Goal: Task Accomplishment & Management: Manage account settings

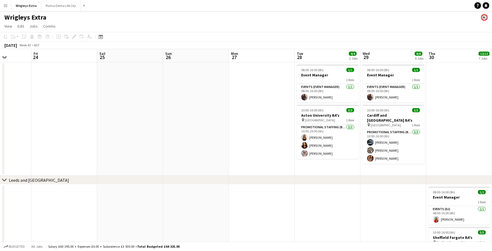
scroll to position [0, 161]
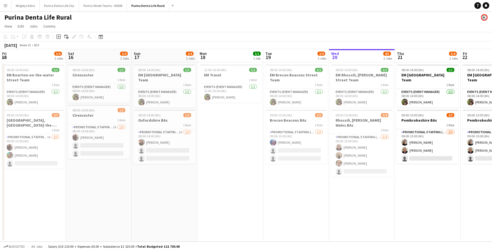
click at [164, 18] on div "Purina Denta Life Rural" at bounding box center [246, 16] width 492 height 10
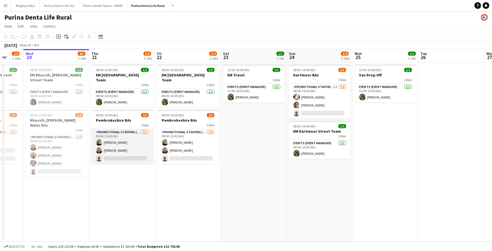
scroll to position [0, 241]
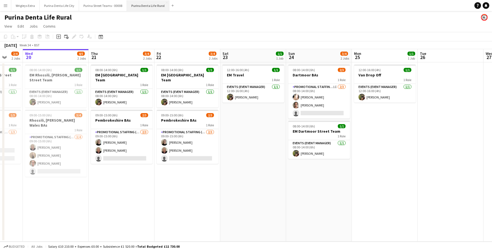
click at [166, 1] on button "Purina Denta Life Rural Close" at bounding box center [148, 5] width 42 height 11
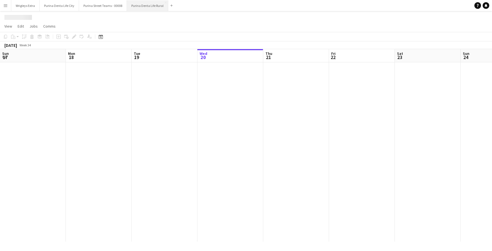
scroll to position [0, 132]
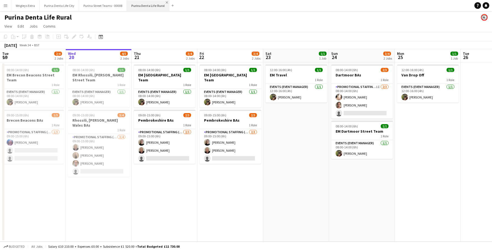
click at [166, 2] on app-icon "Close" at bounding box center [167, 2] width 2 height 2
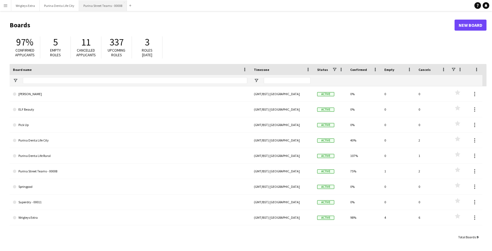
click at [104, 4] on button "Purina Street Teams - 00008 Close" at bounding box center [103, 5] width 48 height 11
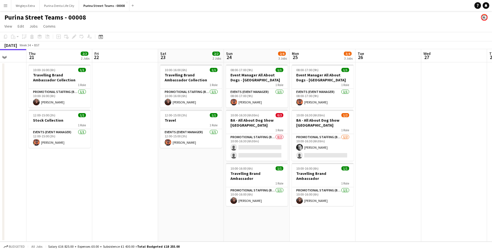
scroll to position [0, 250]
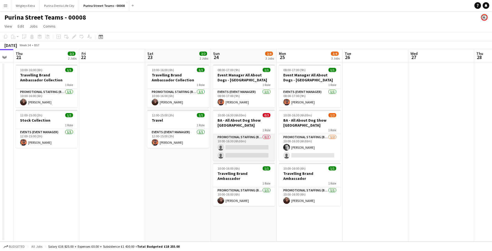
click at [247, 153] on app-card-role "Promotional Staffing (Brand Ambassadors) 0/2 10:00-16:30 (6h30m) single-neutral…" at bounding box center [244, 147] width 62 height 27
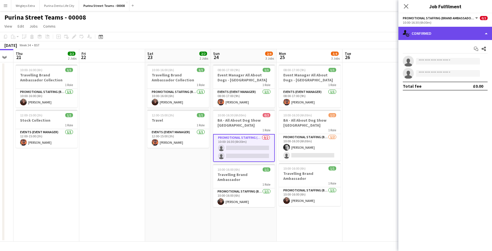
click at [445, 30] on div "single-neutral-actions-check-2 Confirmed" at bounding box center [446, 33] width 94 height 13
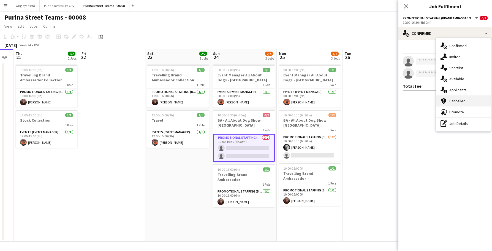
click at [456, 98] on div "cancellation Cancelled" at bounding box center [464, 100] width 55 height 11
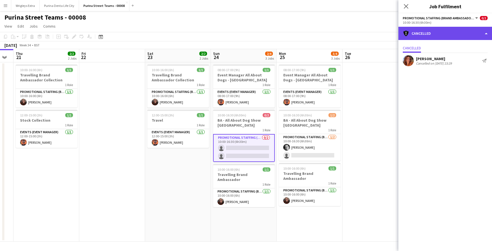
click at [440, 33] on div "cancellation Cancelled" at bounding box center [446, 33] width 94 height 13
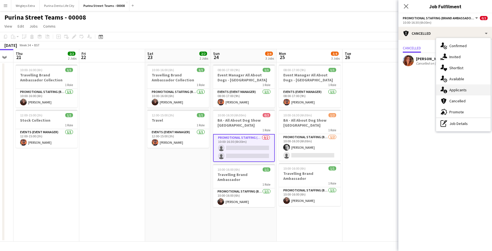
click at [474, 85] on div "single-neutral-actions-information Applicants" at bounding box center [464, 89] width 55 height 11
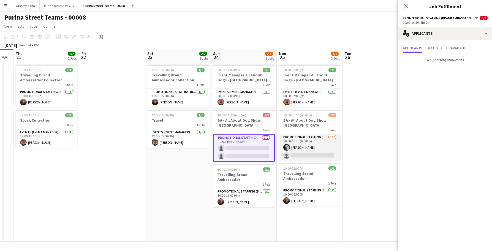
scroll to position [0, 250]
click at [294, 153] on app-card-role "Promotional Staffing (Brand Ambassadors) 1/2 10:00-16:30 (6h30m) Cheryl Green s…" at bounding box center [310, 147] width 62 height 27
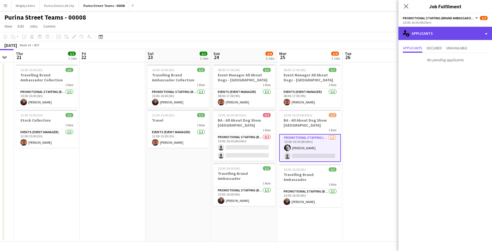
click at [424, 36] on div "single-neutral-actions-information Applicants" at bounding box center [446, 33] width 94 height 13
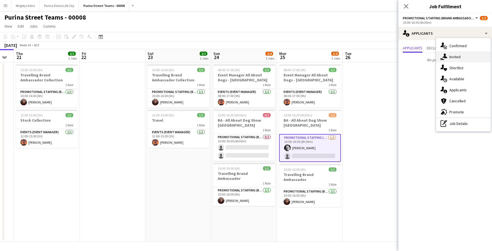
click at [449, 57] on div "single-neutral-actions-share-1 Invited" at bounding box center [464, 56] width 55 height 11
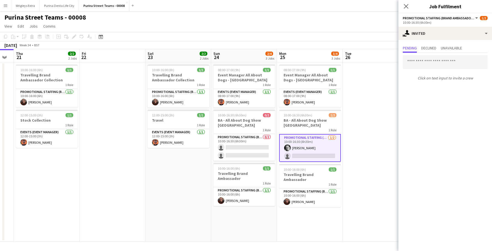
click at [327, 33] on app-toolbar "Copy Paste Paste Command V Paste with crew Command Shift V Paste linked Job Del…" at bounding box center [246, 36] width 492 height 9
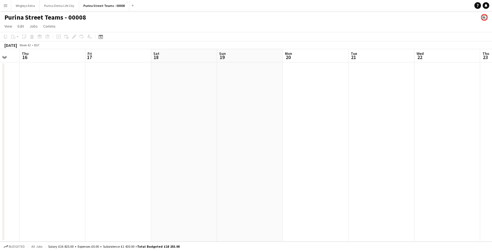
scroll to position [0, 245]
click at [30, 5] on button "Wrigleys Extra Close" at bounding box center [25, 5] width 28 height 11
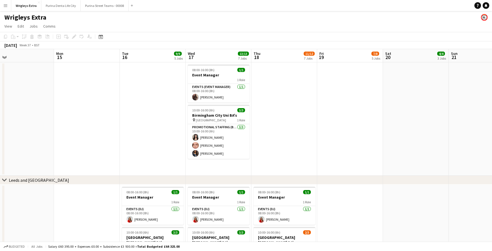
click at [6, 6] on app-icon "Menu" at bounding box center [5, 5] width 4 height 4
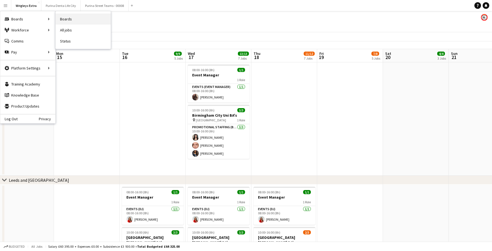
click at [63, 18] on link "Boards" at bounding box center [83, 19] width 55 height 11
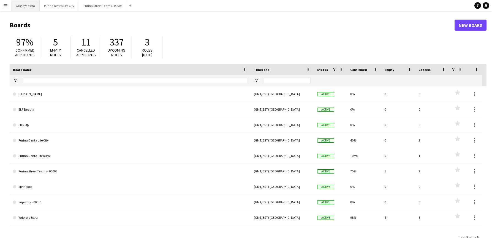
click at [32, 8] on button "Wrigleys Extra Close" at bounding box center [25, 5] width 28 height 11
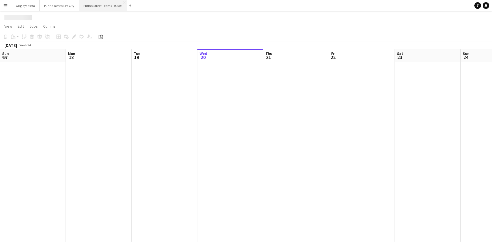
scroll to position [0, 132]
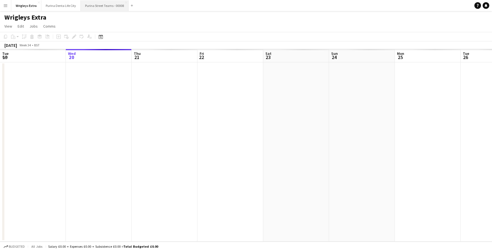
click at [104, 7] on button "Purina Street Teams - 00008 Close" at bounding box center [105, 5] width 48 height 11
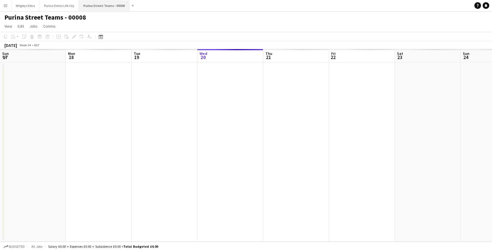
scroll to position [0, 132]
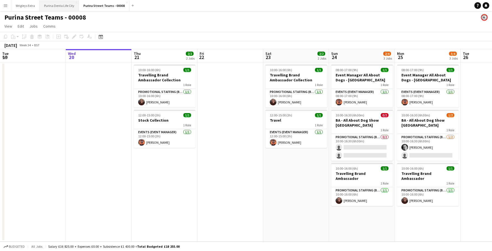
click at [54, 5] on button "Purina Denta Life City Close" at bounding box center [59, 5] width 39 height 11
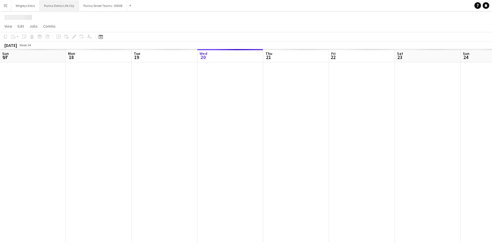
scroll to position [0, 132]
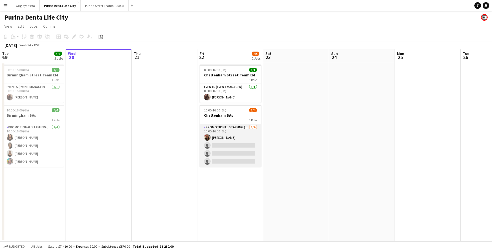
click at [236, 162] on app-card-role "Promotional Staffing (Brand Ambassadors) 1/4 10:00-16:00 (6h) Jenny Adey single…" at bounding box center [231, 145] width 62 height 43
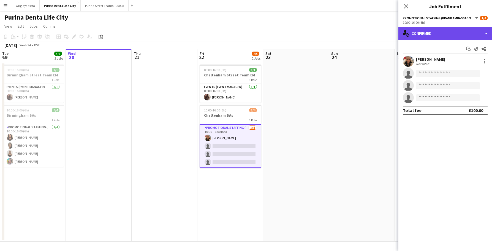
click at [435, 33] on div "single-neutral-actions-check-2 Confirmed" at bounding box center [446, 33] width 94 height 13
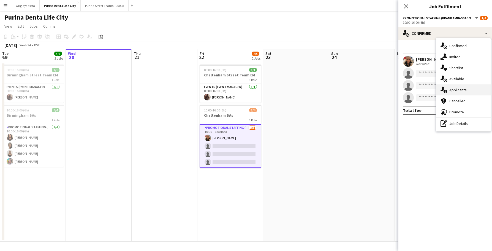
click at [456, 91] on div "single-neutral-actions-information Applicants" at bounding box center [464, 89] width 55 height 11
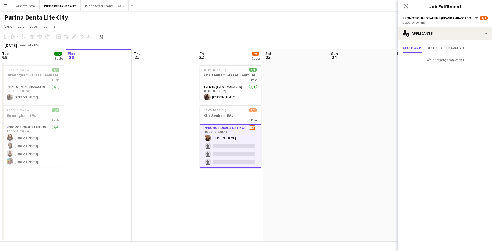
click at [338, 17] on div "Purina Denta Life City" at bounding box center [246, 16] width 492 height 10
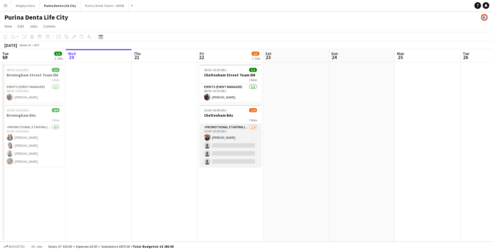
click at [226, 159] on app-card-role "Promotional Staffing (Brand Ambassadors) 1/4 10:00-16:00 (6h) Jenny Adey single…" at bounding box center [231, 145] width 62 height 43
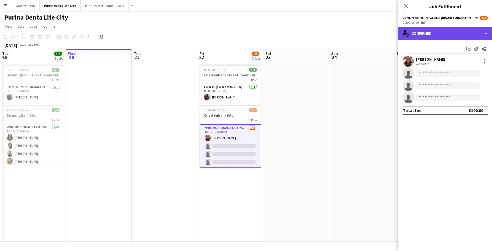
click at [437, 37] on div "single-neutral-actions-check-2 Confirmed" at bounding box center [446, 33] width 94 height 13
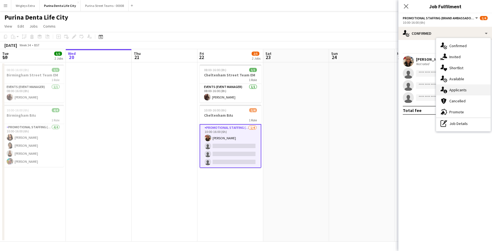
click at [452, 91] on div "single-neutral-actions-information Applicants" at bounding box center [464, 89] width 55 height 11
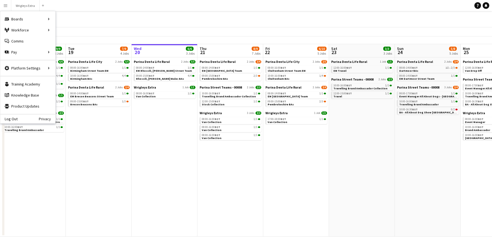
scroll to position [0, 199]
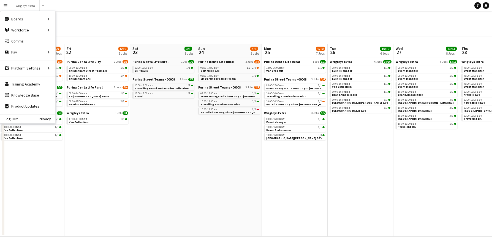
click at [203, 17] on div "All Jobs" at bounding box center [246, 19] width 492 height 16
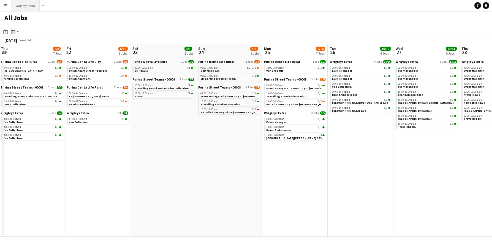
click at [29, 5] on button "Wrigleys Extra Close" at bounding box center [25, 5] width 28 height 11
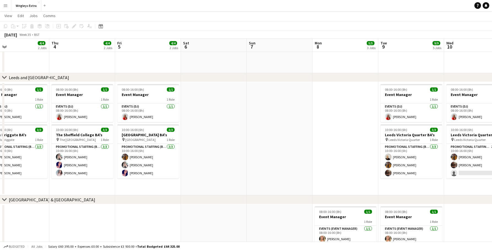
scroll to position [0, 180]
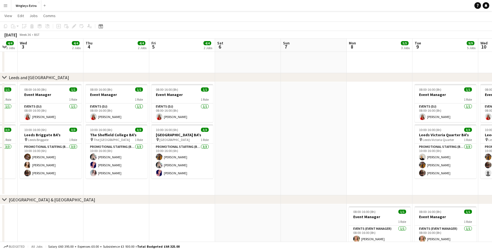
click at [282, 152] on app-date-cell at bounding box center [314, 138] width 66 height 113
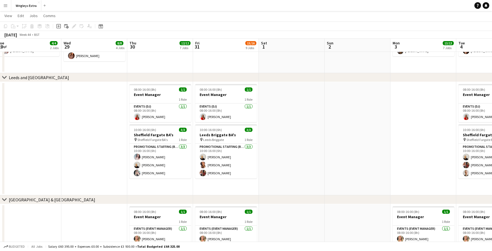
scroll to position [0, 248]
